Goal: Task Accomplishment & Management: Use online tool/utility

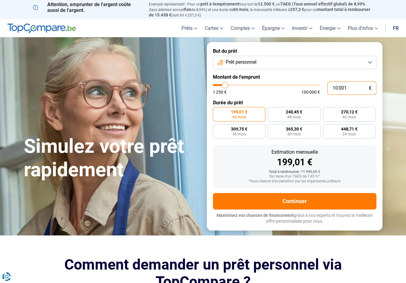
click at [350, 87] on input "10 001" at bounding box center [351, 87] width 49 height 13
type input "1 000"
type input "1250"
type input "100"
type input "1250"
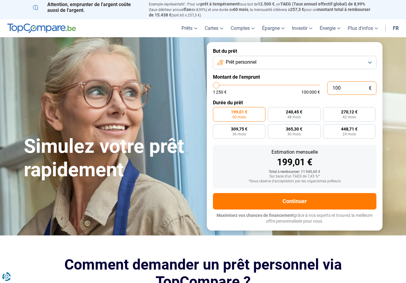
type input "10"
type input "1250"
type input "1"
type input "1250"
type input "0"
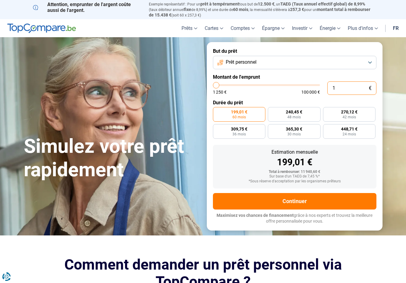
type input "1250"
type input "1 250"
type input "1250"
radio input "true"
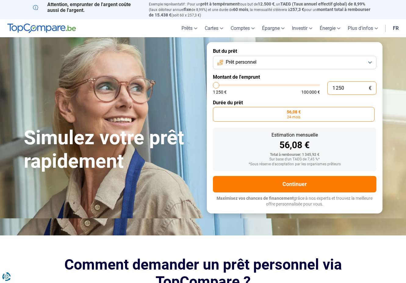
type input "125"
type input "1250"
type input "12"
type input "1250"
type input "1"
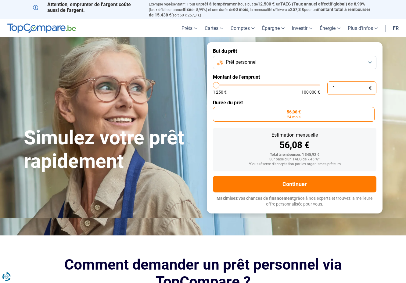
type input "1250"
type input "0"
type input "1250"
type input "1 250"
type input "1250"
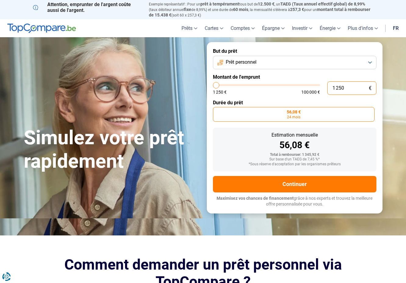
type input "125"
type input "1250"
type input "12"
type input "1250"
type input "1"
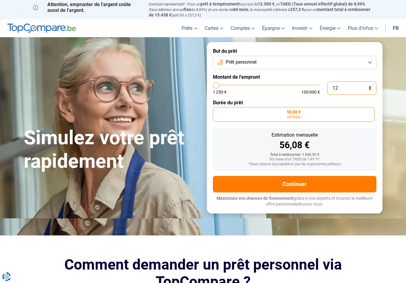
type input "1250"
type input "0"
type input "1250"
type input "1 250"
type input "1250"
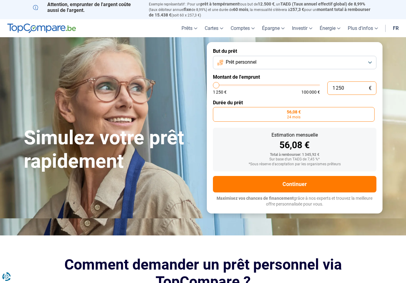
type input "125"
type input "1250"
type input "12"
type input "1250"
type input "1"
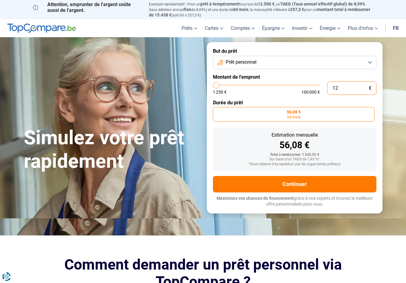
type input "1250"
type input "0"
type input "1250"
type input "1 250"
type input "1250"
